Goal: Task Accomplishment & Management: Complete application form

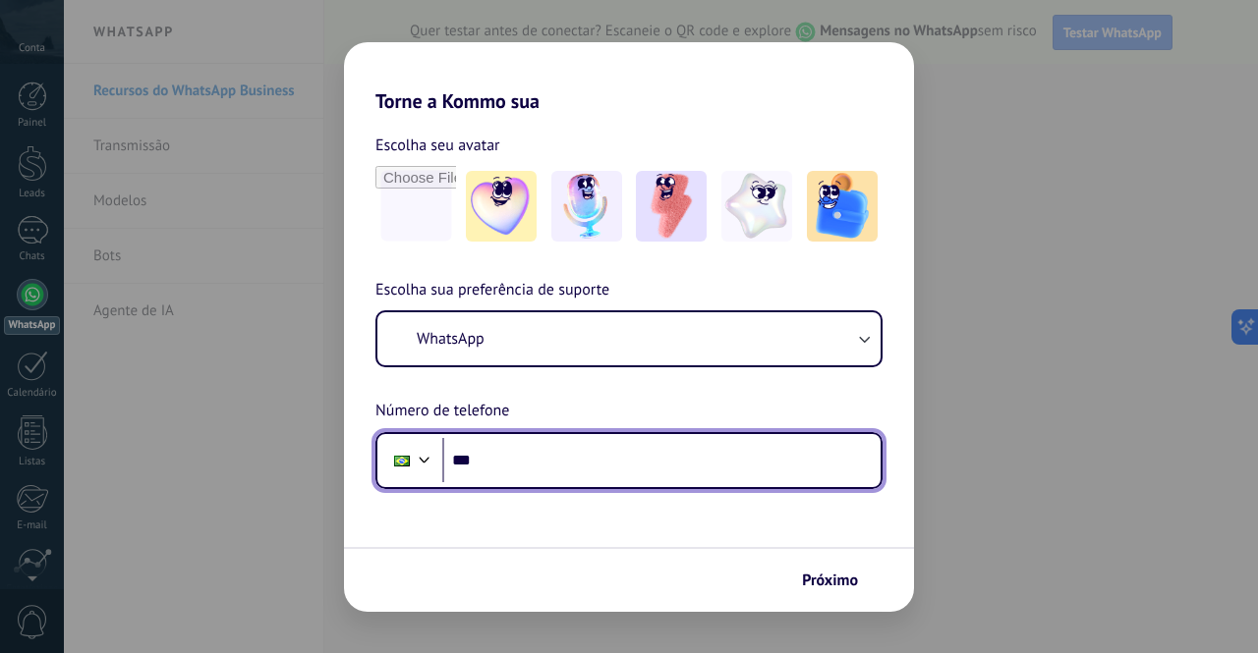
click at [576, 460] on input "***" at bounding box center [661, 460] width 438 height 45
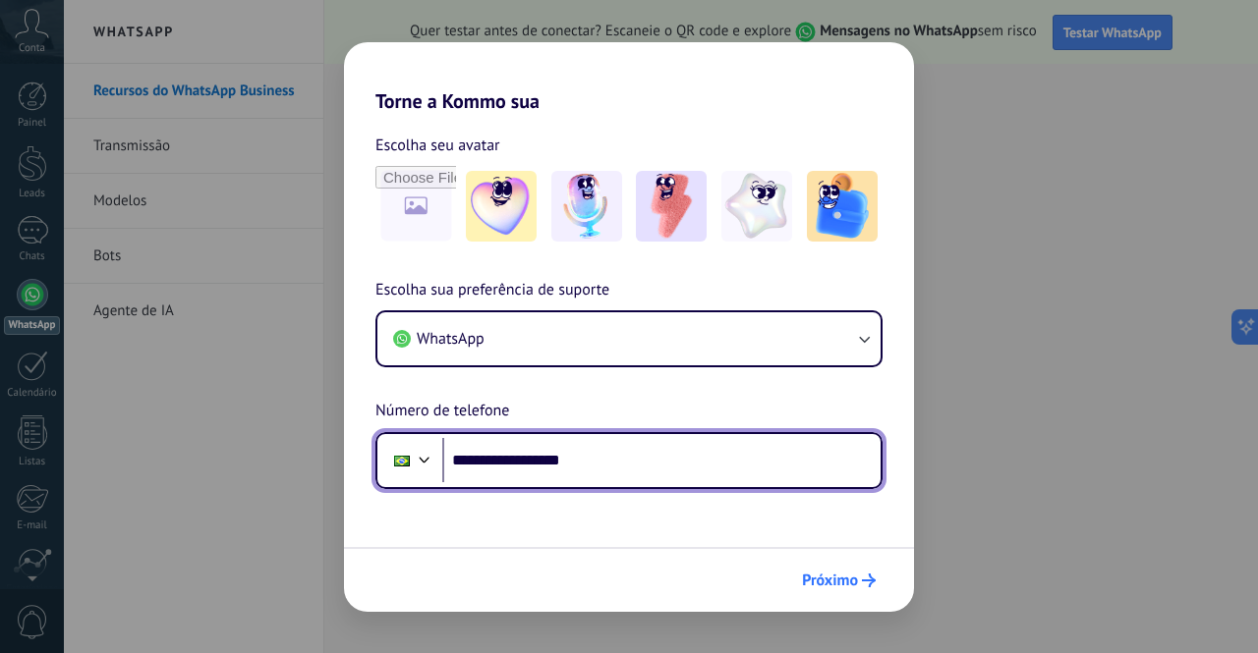
type input "**********"
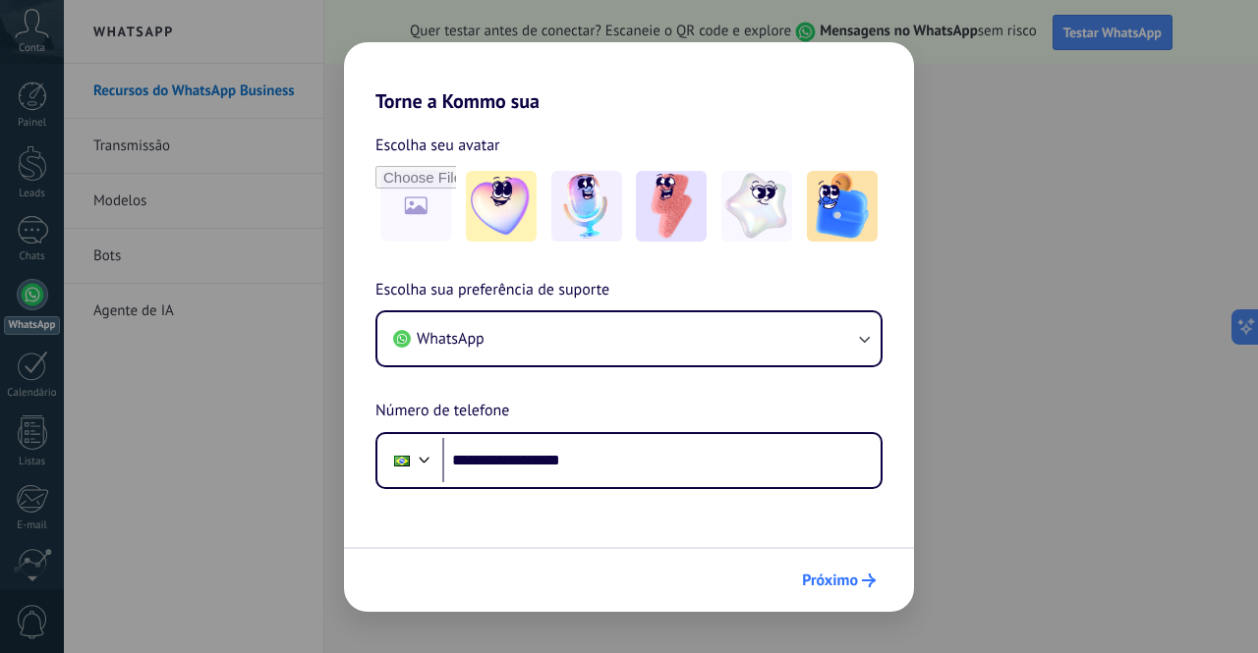
click at [835, 574] on span "Próximo" at bounding box center [830, 581] width 56 height 14
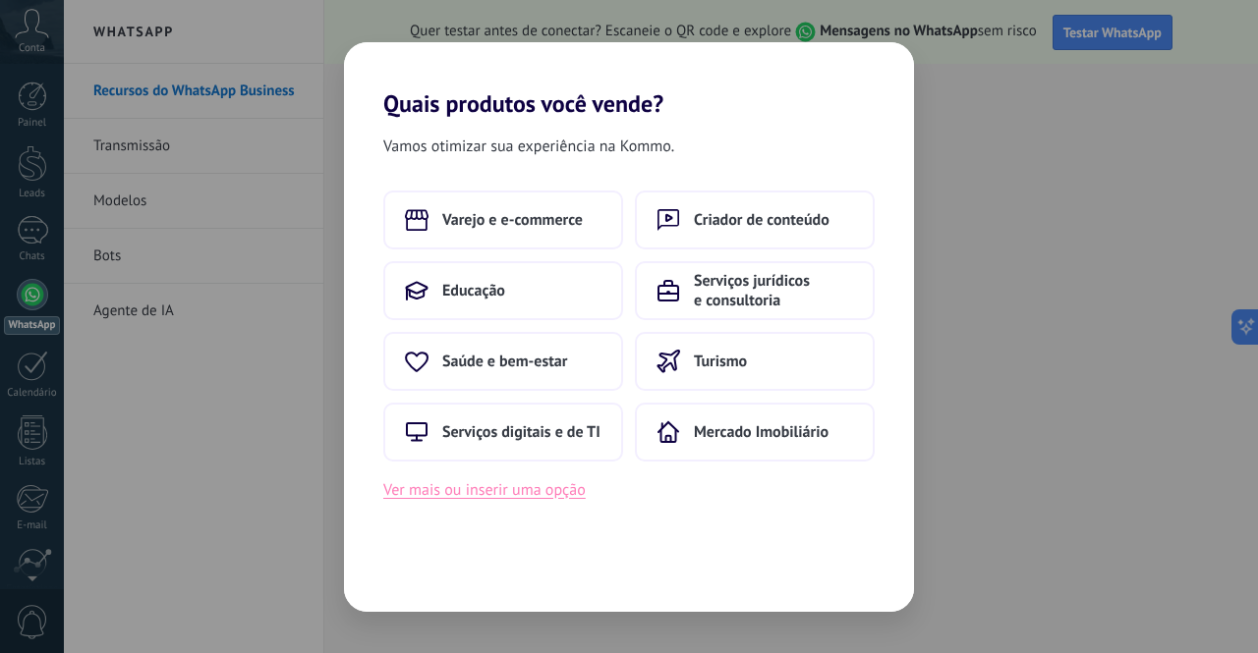
click at [525, 492] on button "Ver mais ou inserir uma opção" at bounding box center [484, 490] width 202 height 26
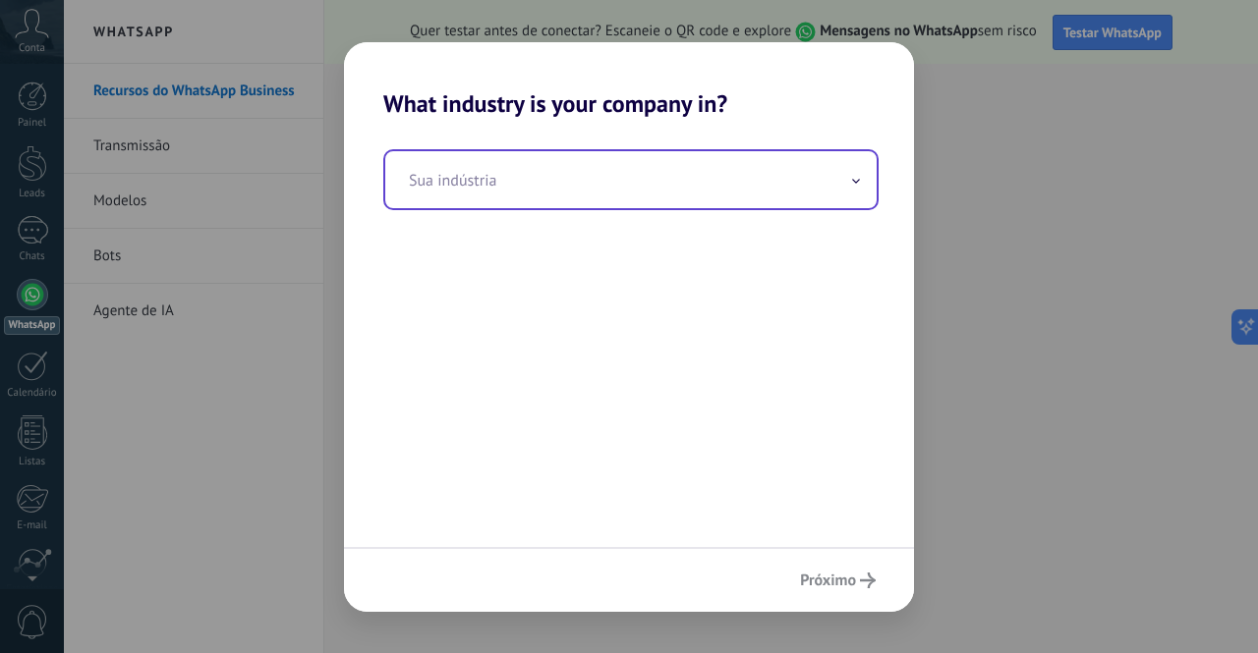
click at [489, 182] on input "text" at bounding box center [630, 179] width 491 height 57
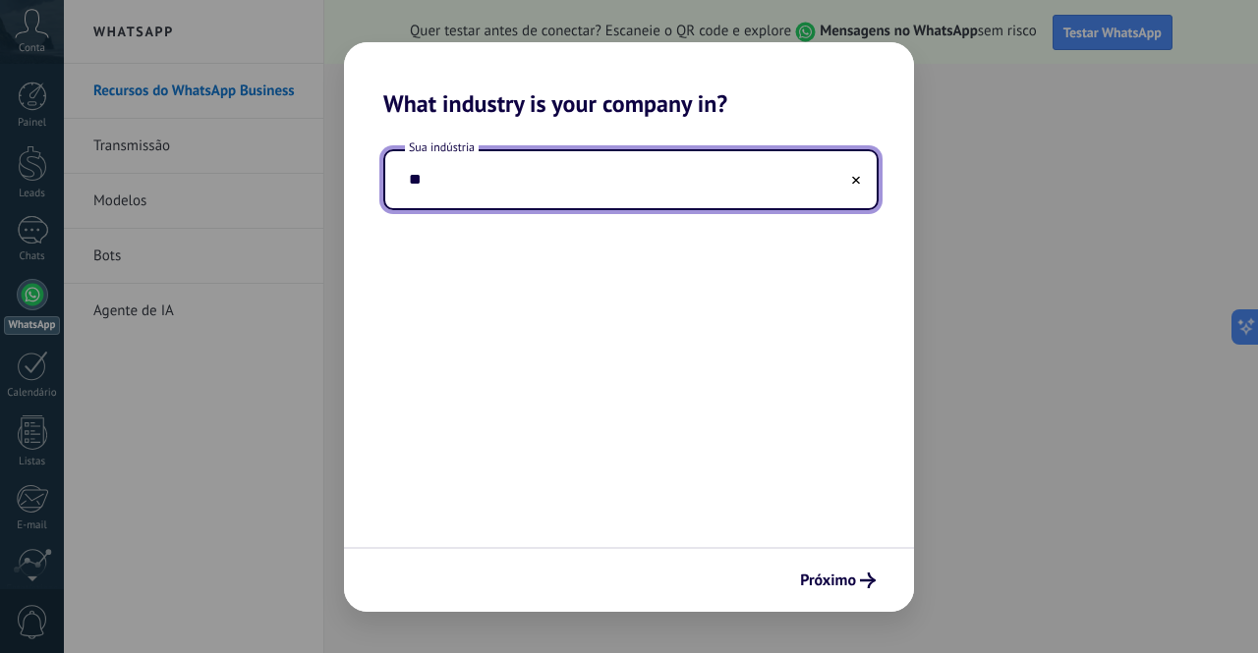
type input "*"
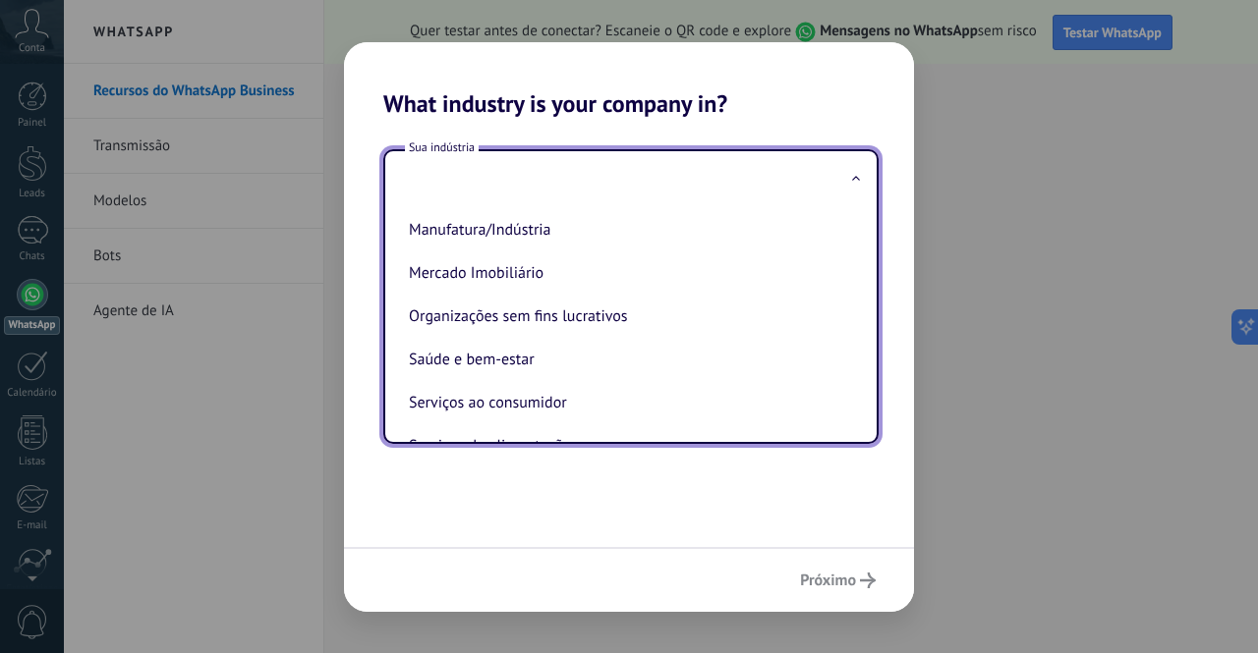
scroll to position [532, 0]
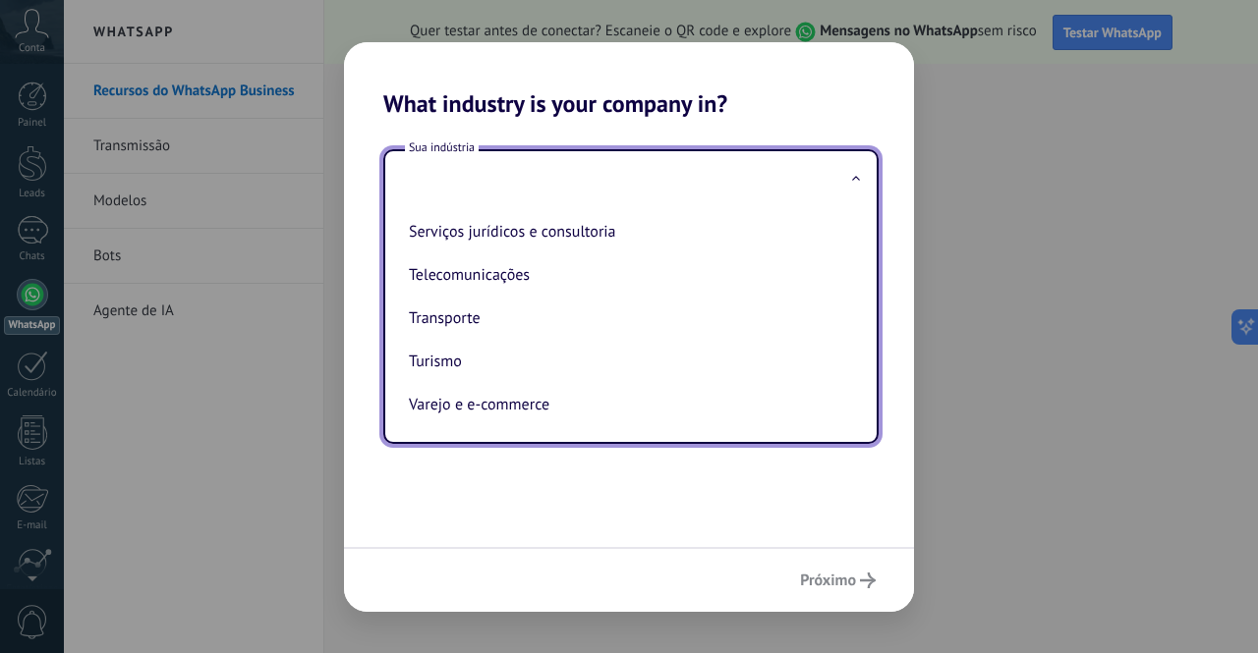
click at [672, 494] on div "Sua indústria Automotivo Criador de conteúdo Educação Finanças e seguros Govern…" at bounding box center [629, 332] width 570 height 429
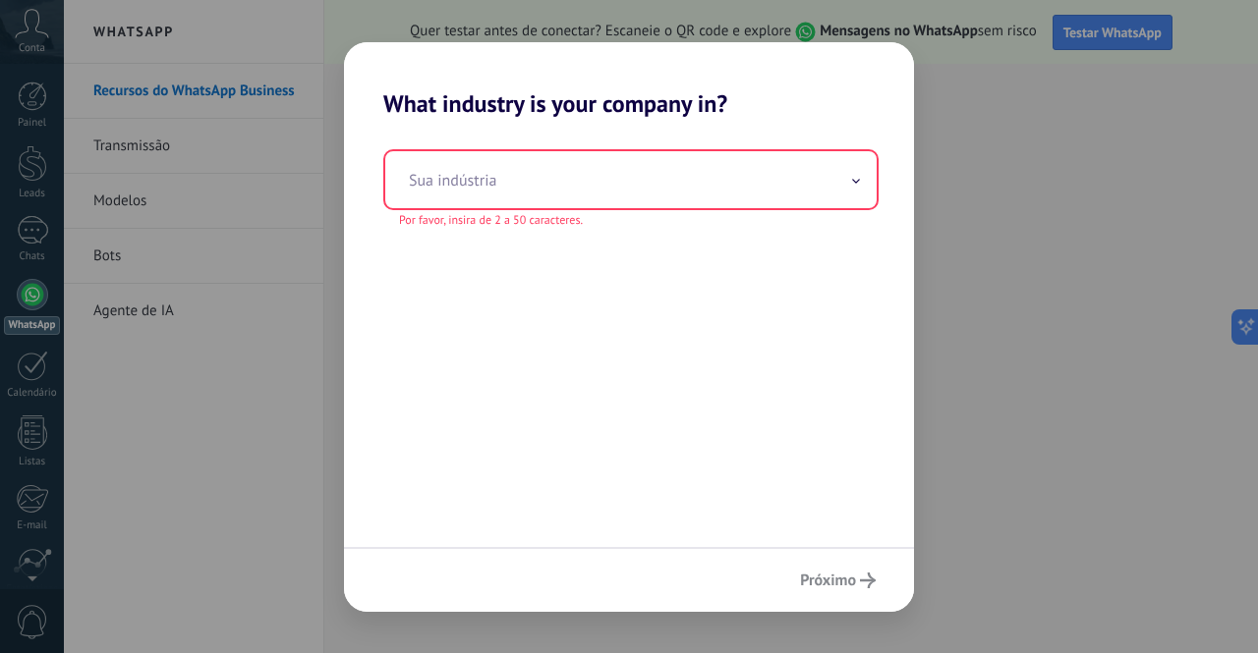
click at [819, 97] on h2 "What industry is your company in?" at bounding box center [629, 80] width 570 height 76
click at [1077, 505] on div "What industry is your company in? Sua indústria Por favor, insira de 2 a 50 car…" at bounding box center [629, 326] width 1258 height 653
click at [838, 587] on div "Próximo" at bounding box center [629, 579] width 570 height 65
click at [831, 571] on div "Próximo" at bounding box center [629, 579] width 570 height 65
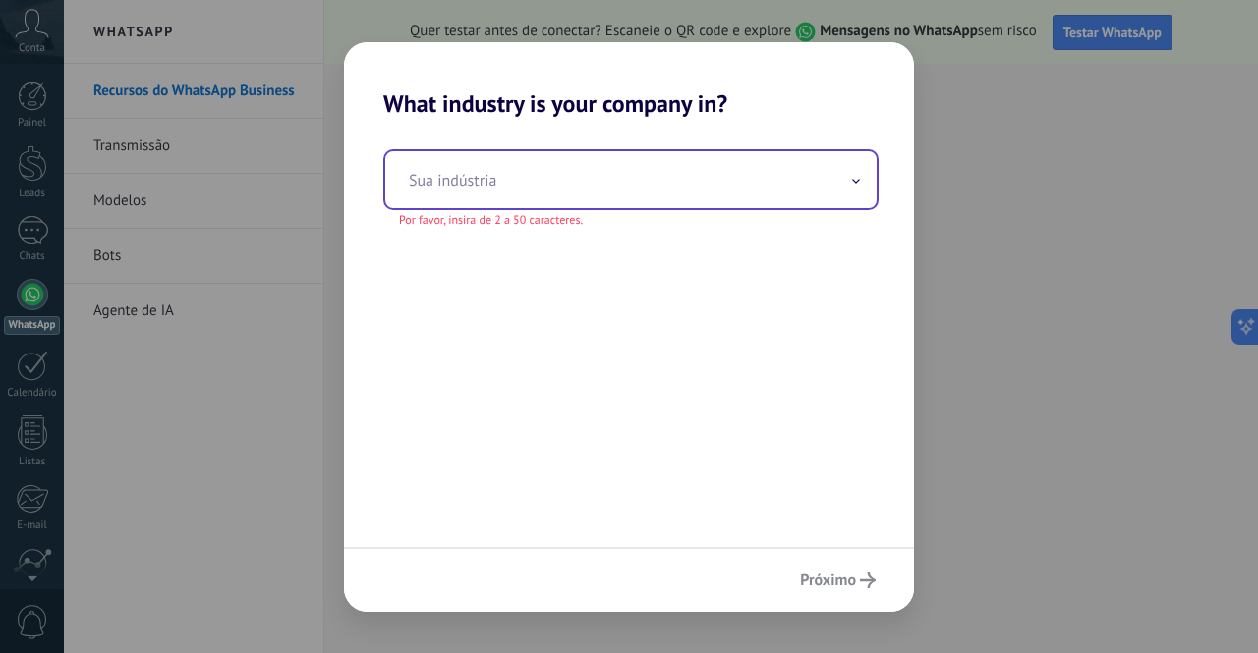
click at [721, 196] on input "text" at bounding box center [630, 179] width 491 height 57
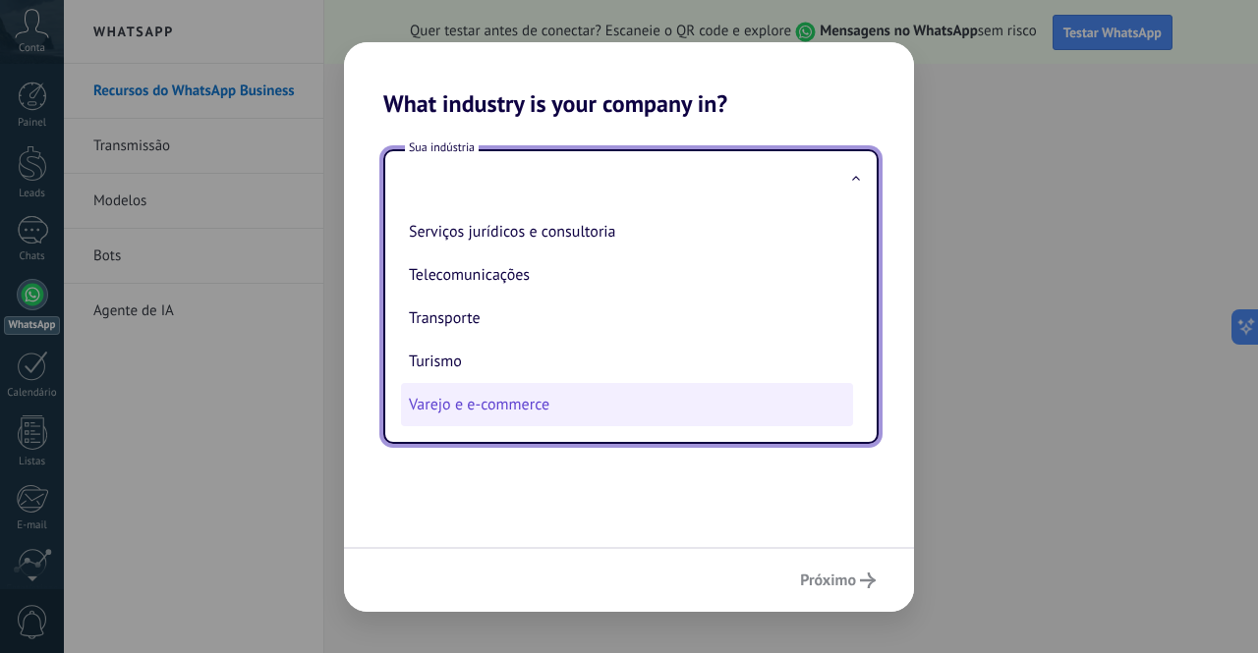
click at [556, 396] on li "Varejo e e-commerce" at bounding box center [627, 404] width 452 height 43
type input "**********"
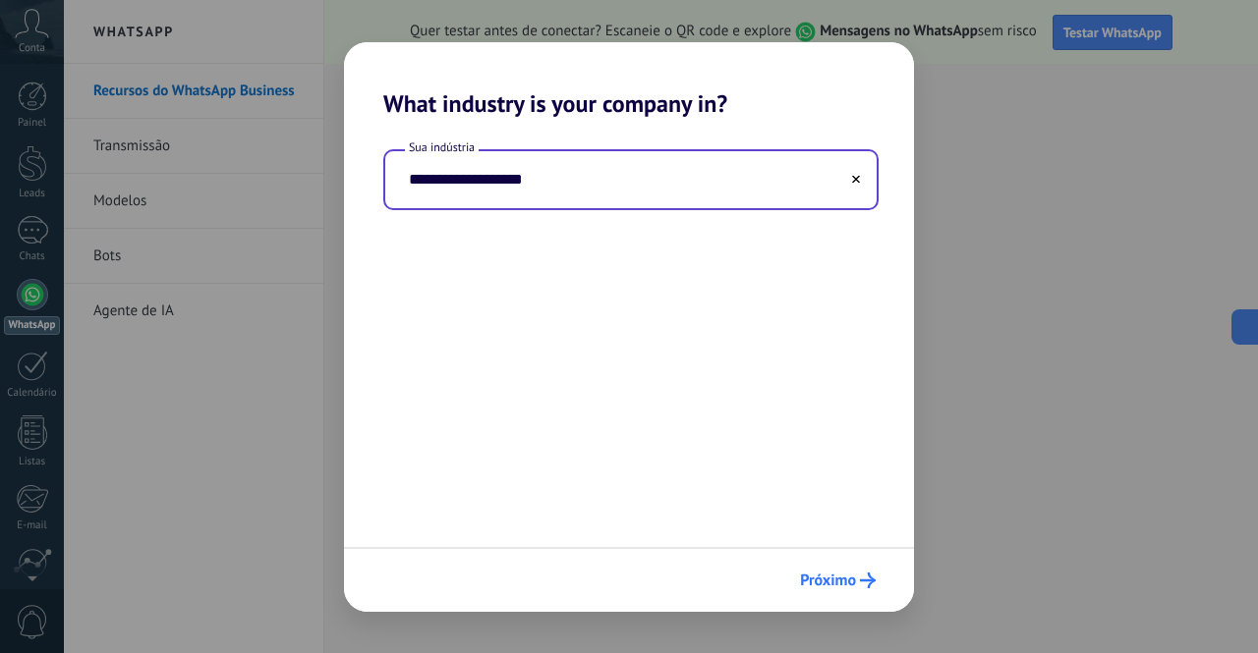
click at [840, 579] on span "Próximo" at bounding box center [828, 581] width 56 height 14
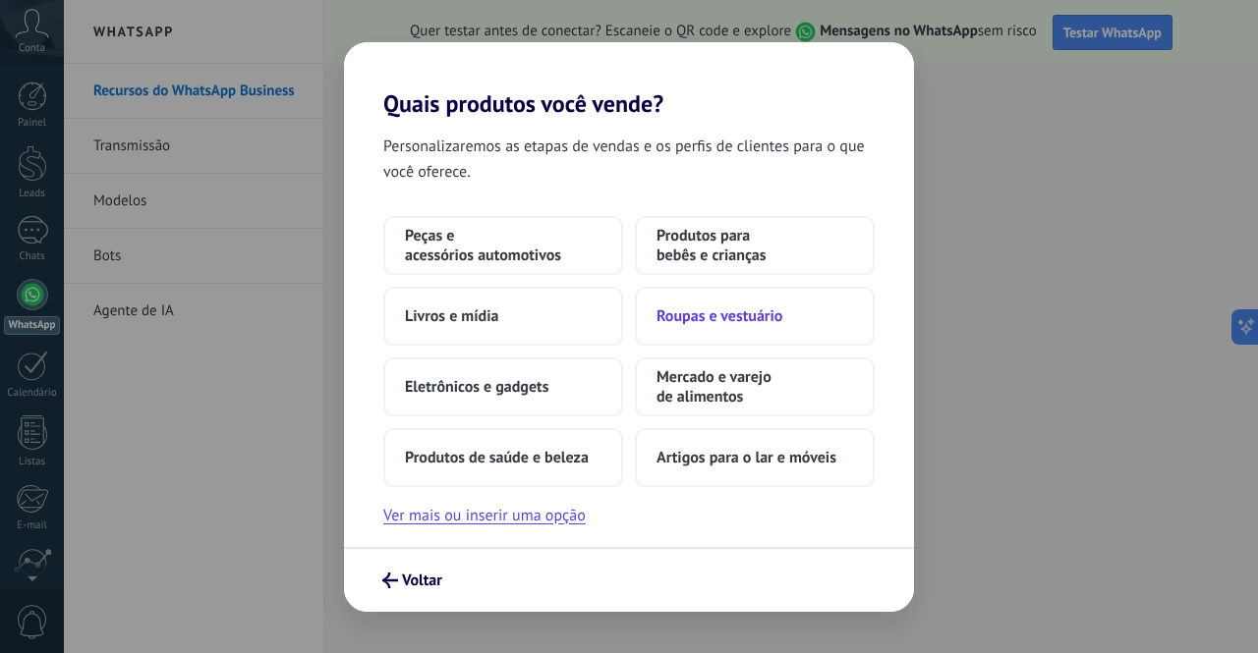
click at [809, 318] on button "Roupas e vestuário" at bounding box center [755, 316] width 240 height 59
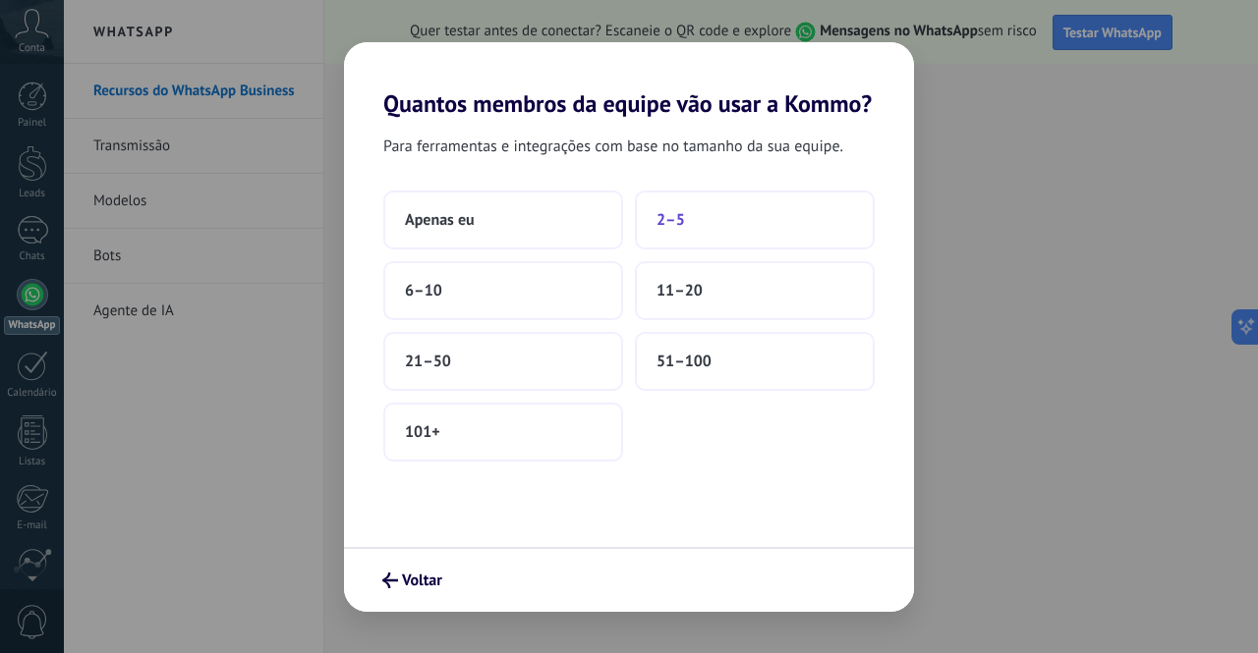
click at [727, 228] on button "2–5" at bounding box center [755, 220] width 240 height 59
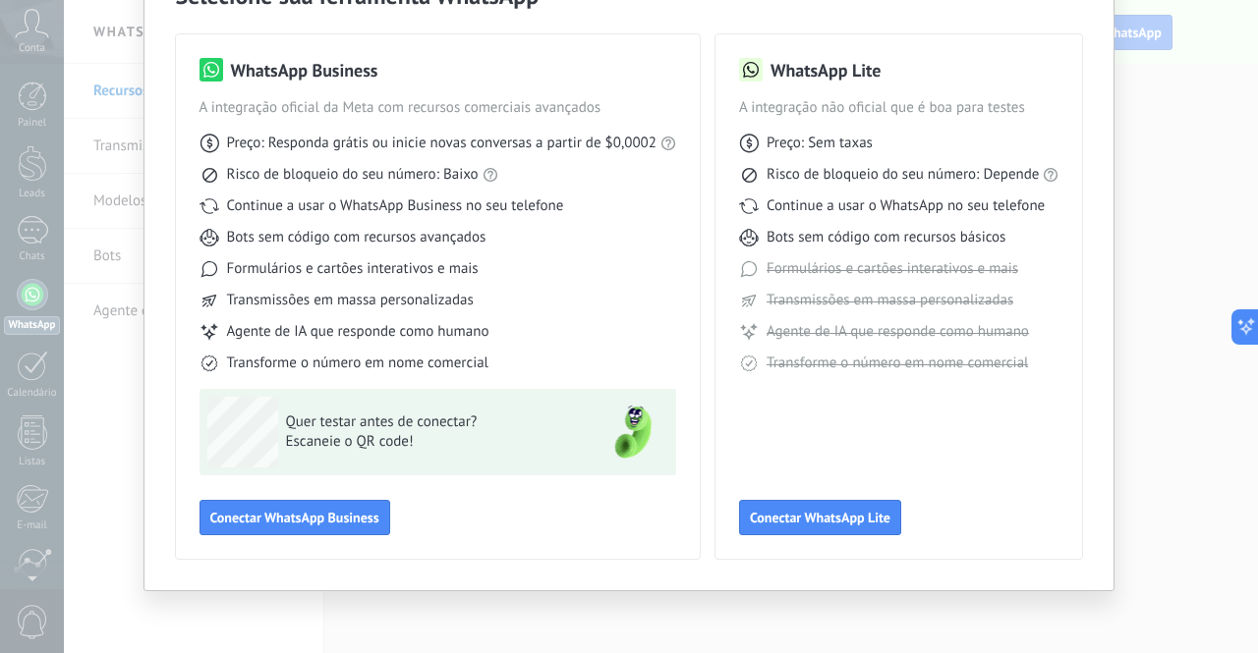
scroll to position [117, 0]
click at [272, 522] on span "Conectar WhatsApp Business" at bounding box center [294, 517] width 169 height 14
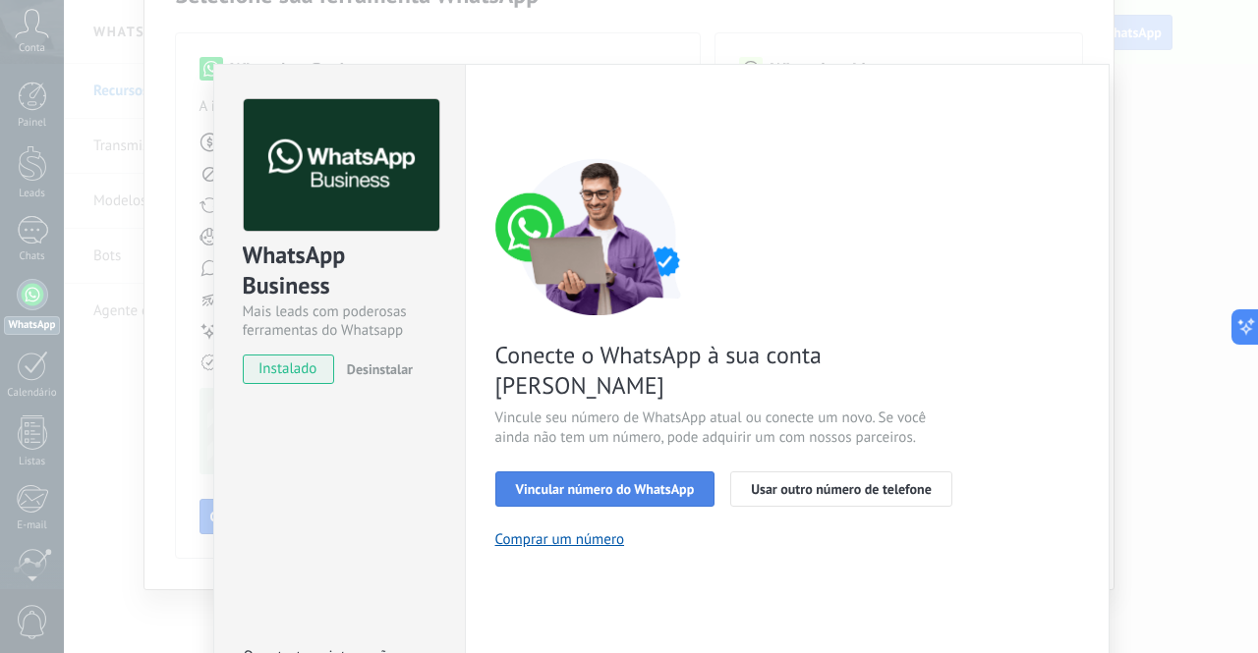
click at [622, 482] on span "Vincular número do WhatsApp" at bounding box center [605, 489] width 179 height 14
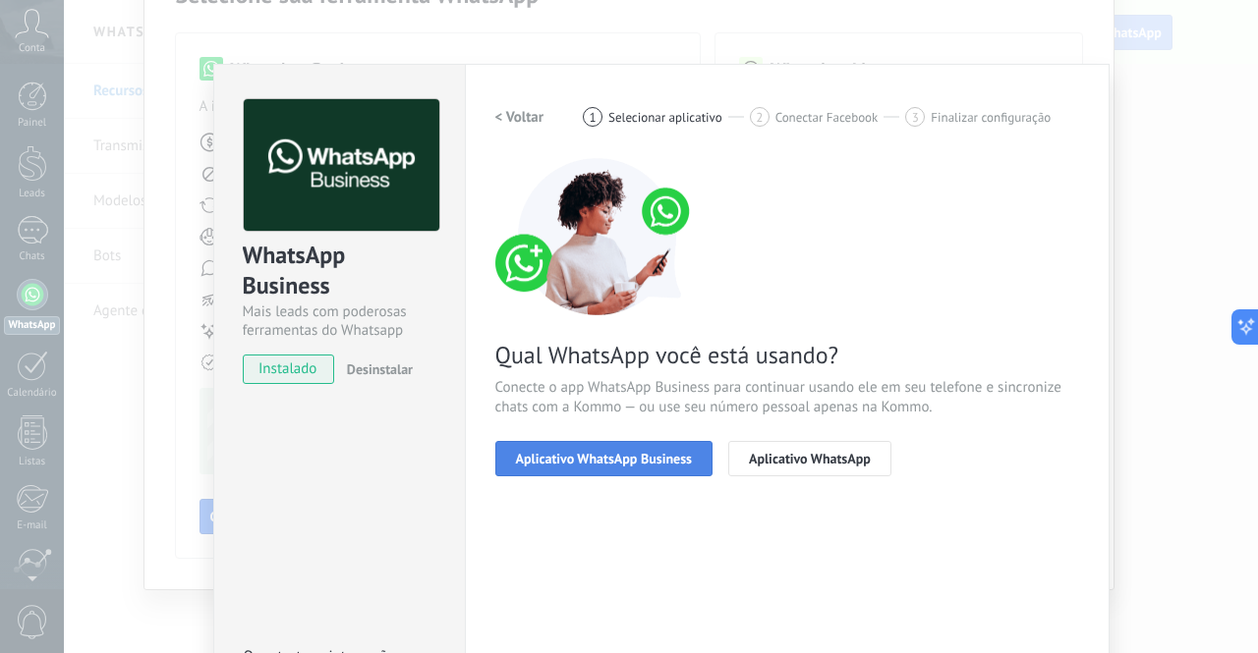
click at [587, 461] on span "Aplicativo WhatsApp Business" at bounding box center [604, 459] width 176 height 14
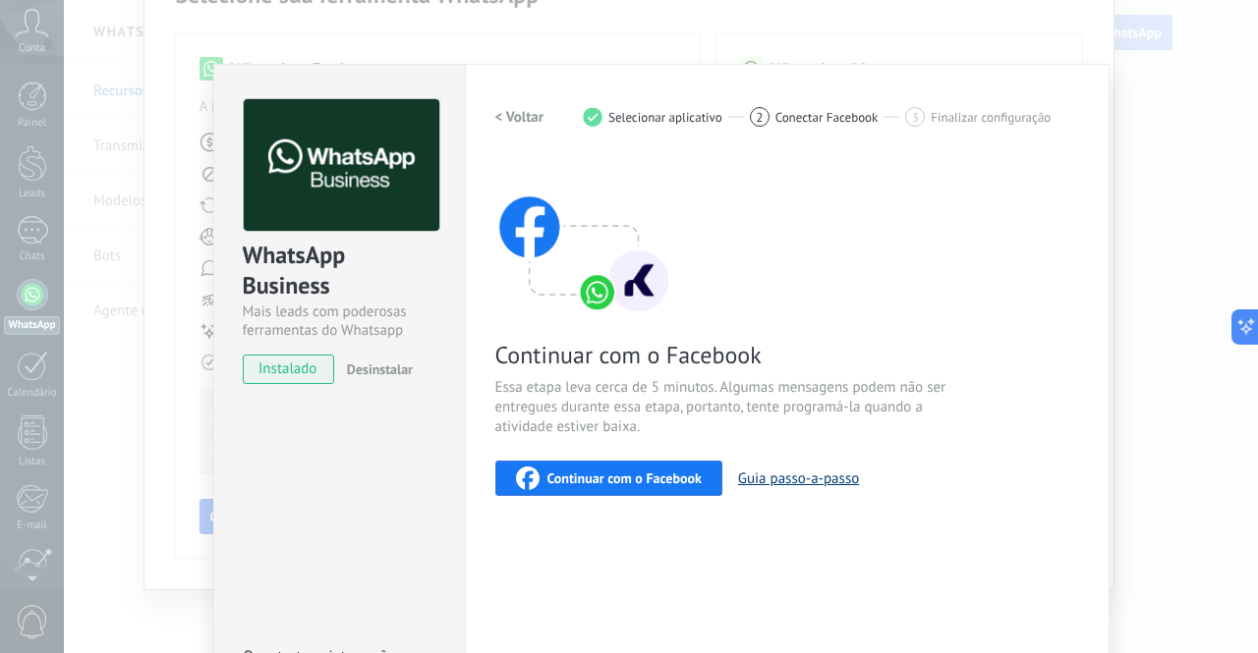
click at [821, 482] on button "Guia passo-a-passo" at bounding box center [798, 479] width 121 height 19
click at [597, 488] on div "Continuar com o Facebook" at bounding box center [609, 479] width 186 height 24
